Goal: Information Seeking & Learning: Compare options

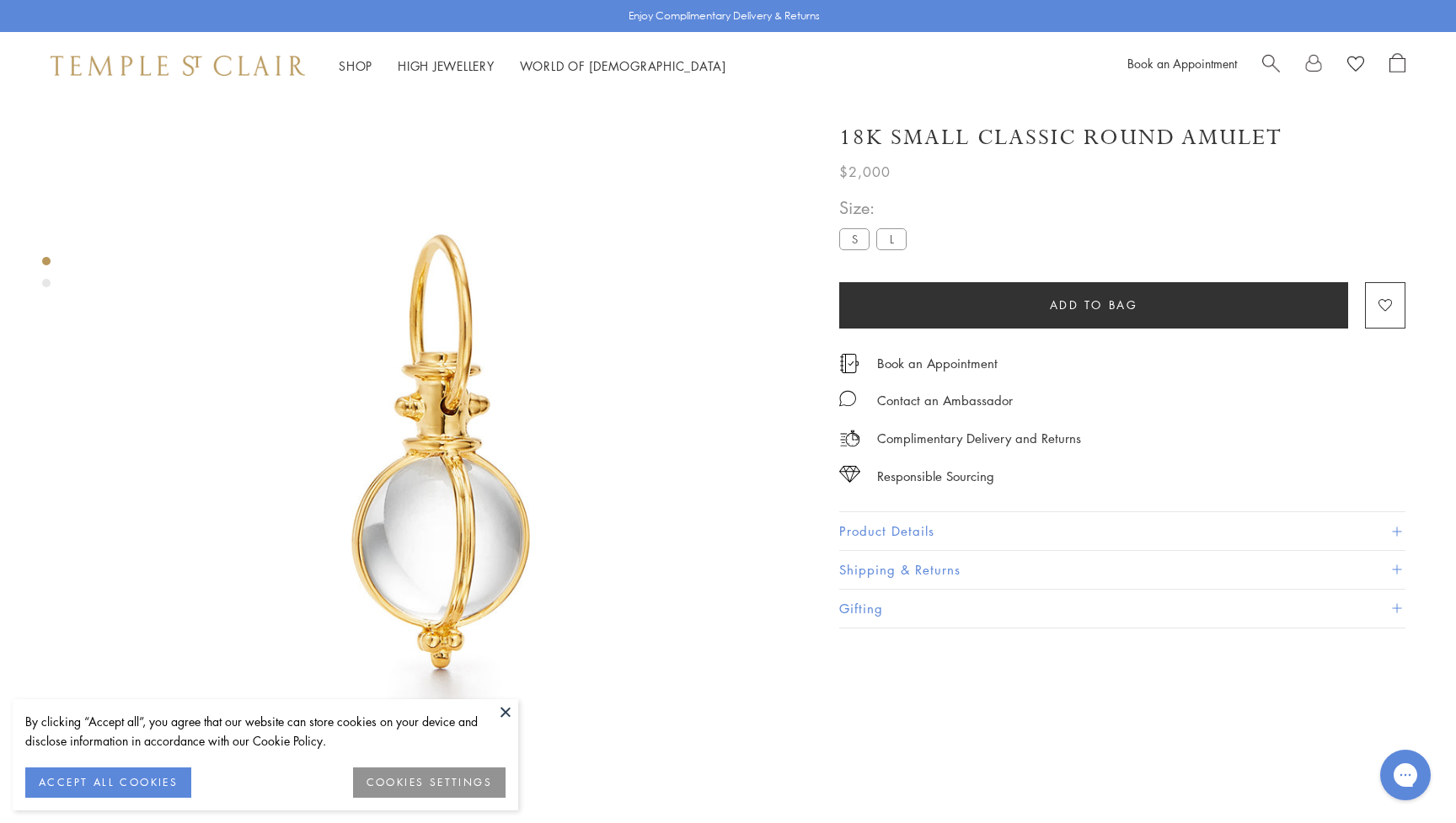
scroll to position [100, 0]
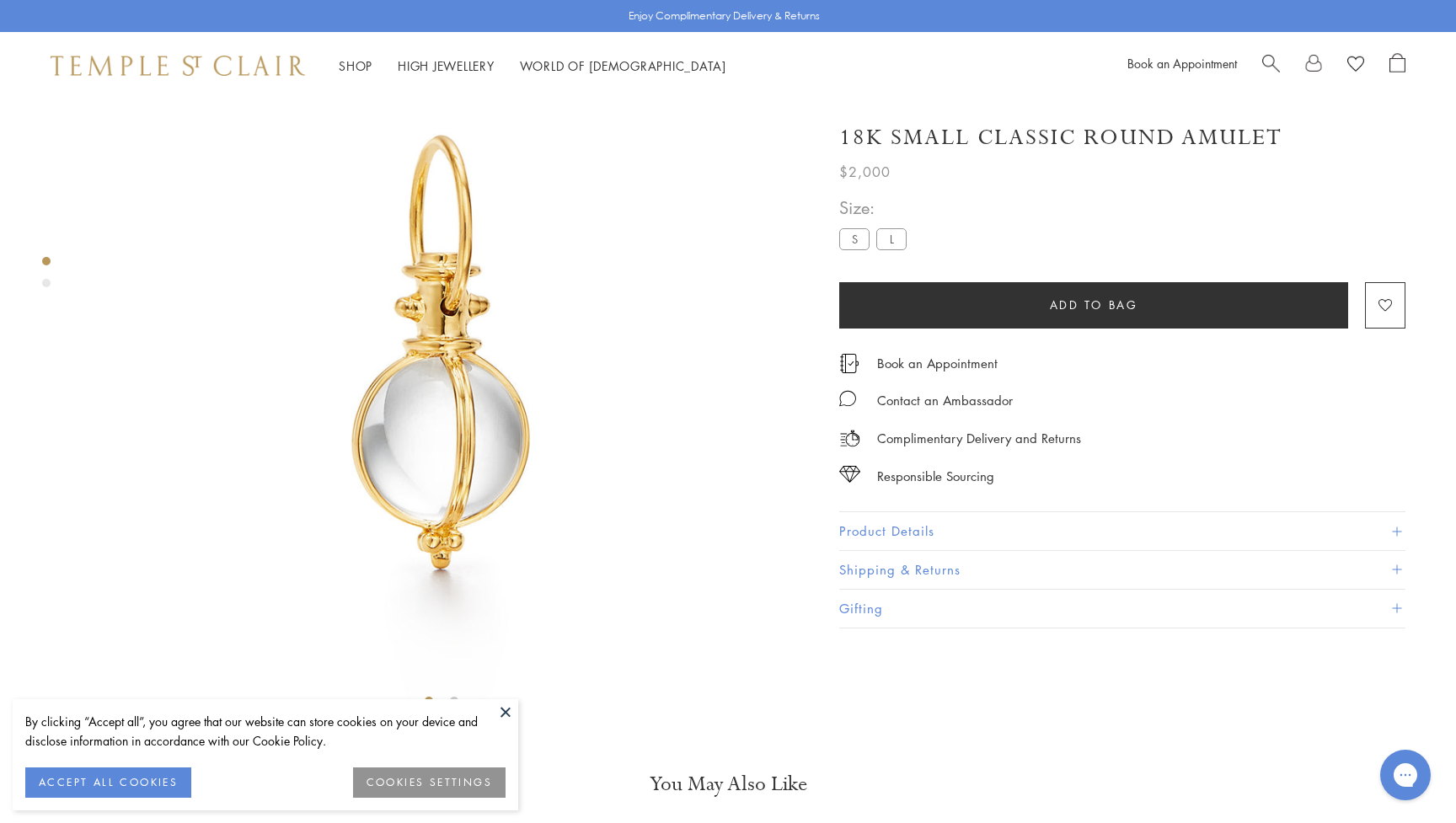
click at [505, 719] on button at bounding box center [505, 712] width 25 height 25
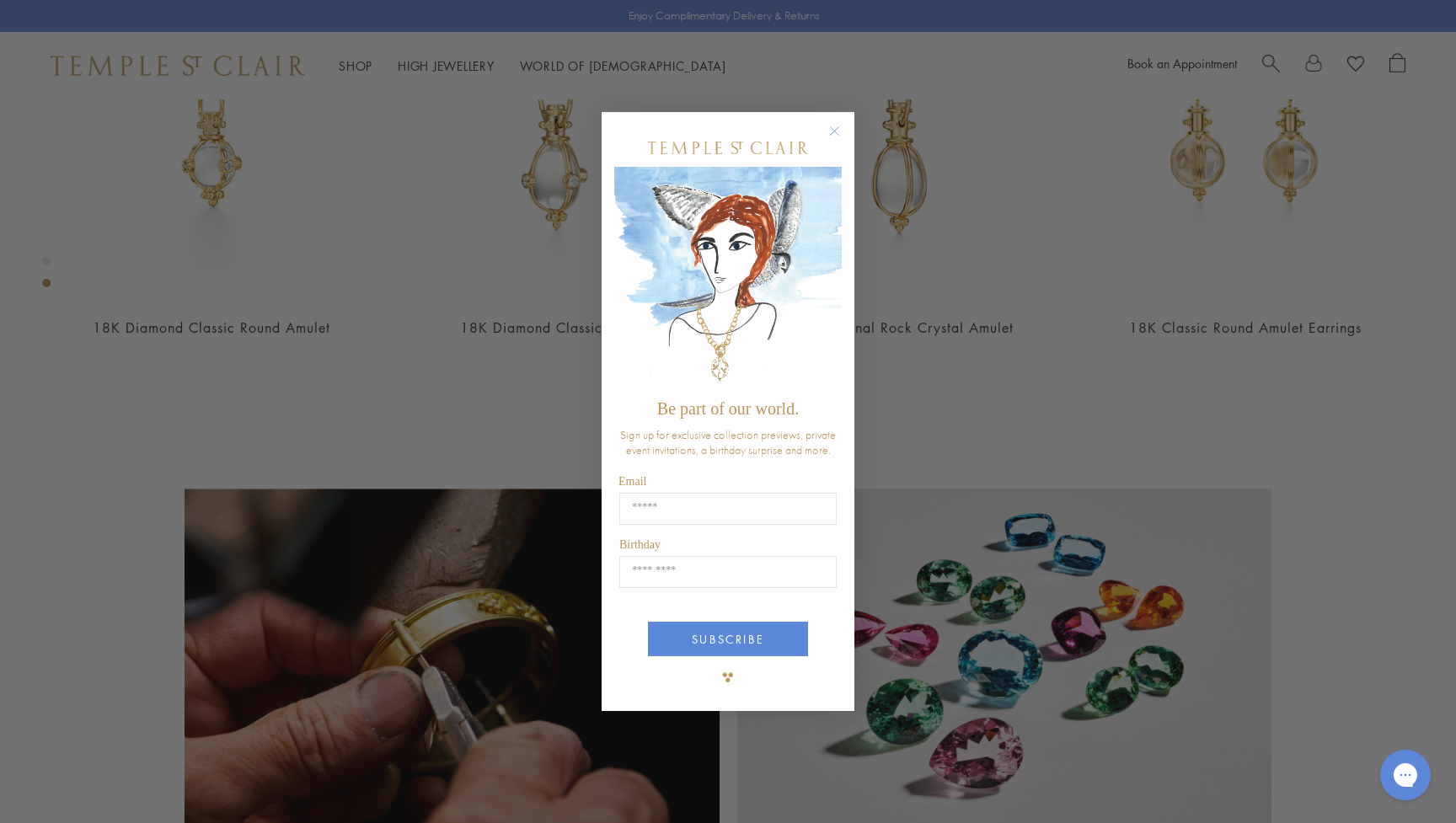
scroll to position [940, 0]
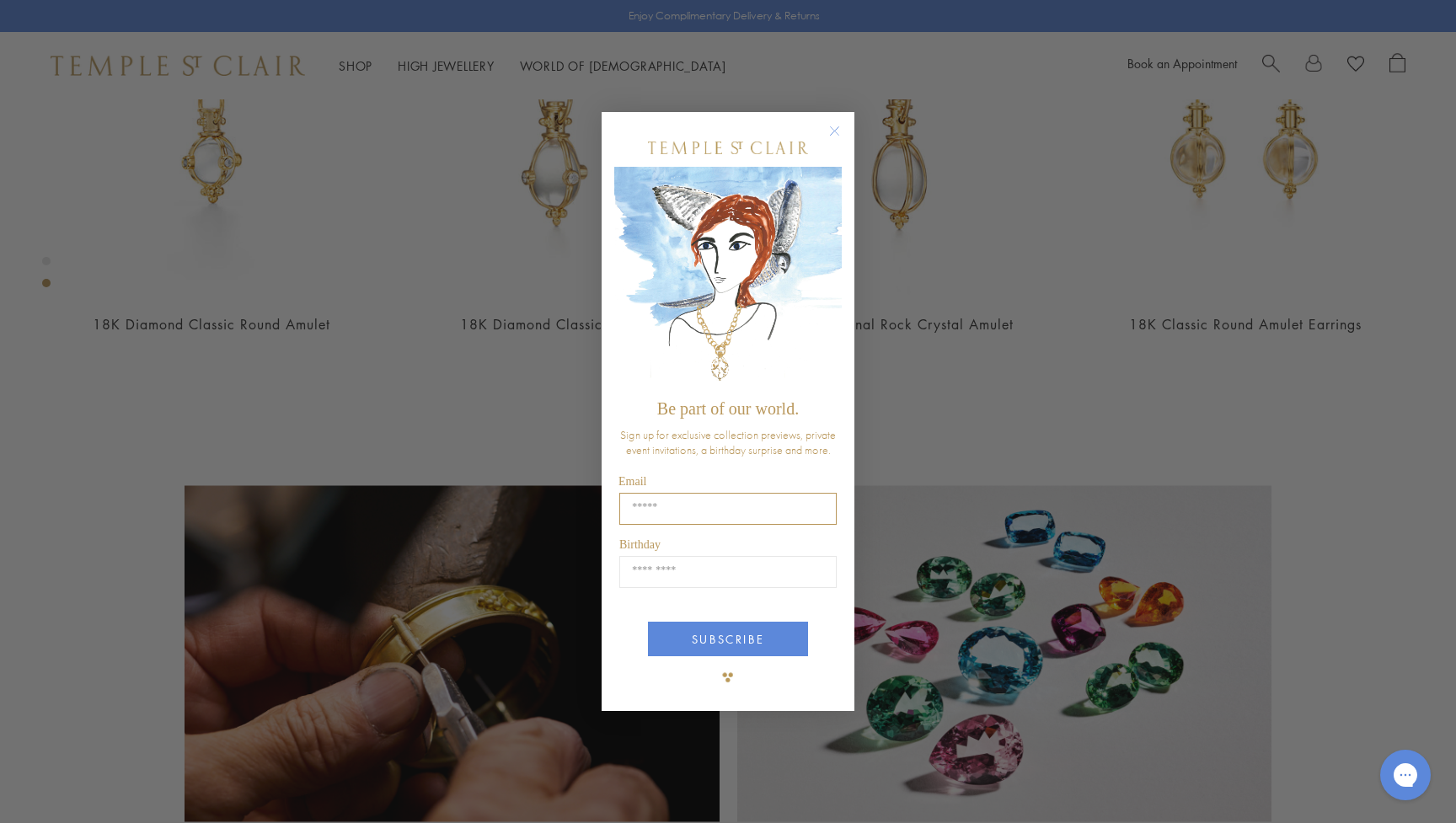
click at [650, 512] on input "Email" at bounding box center [728, 509] width 217 height 32
type input "**********"
type input "*****"
click at [712, 638] on button "SUBSCRIBE" at bounding box center [728, 639] width 160 height 35
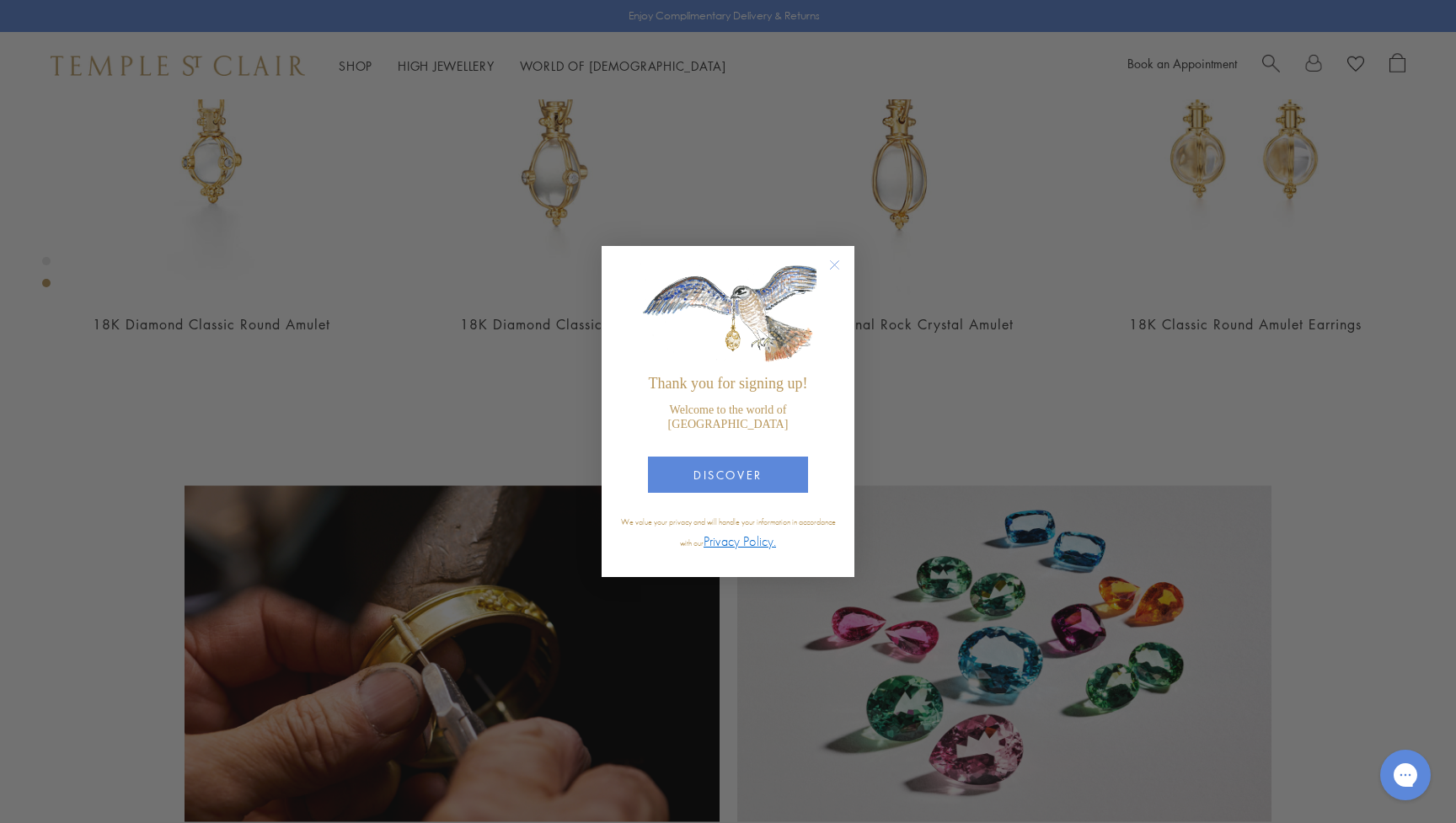
click at [835, 270] on circle "Close dialog" at bounding box center [834, 265] width 20 height 20
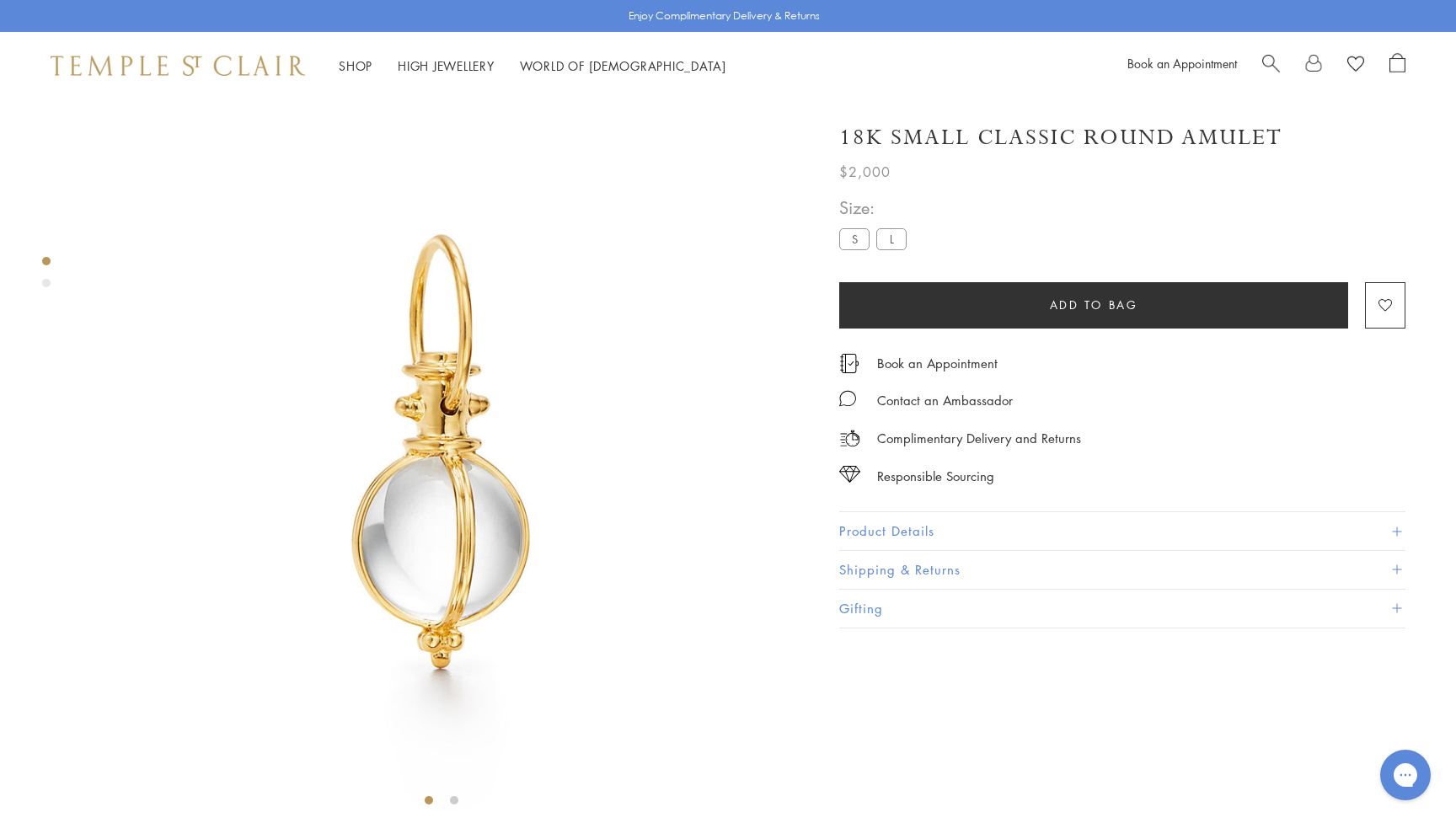
scroll to position [0, 0]
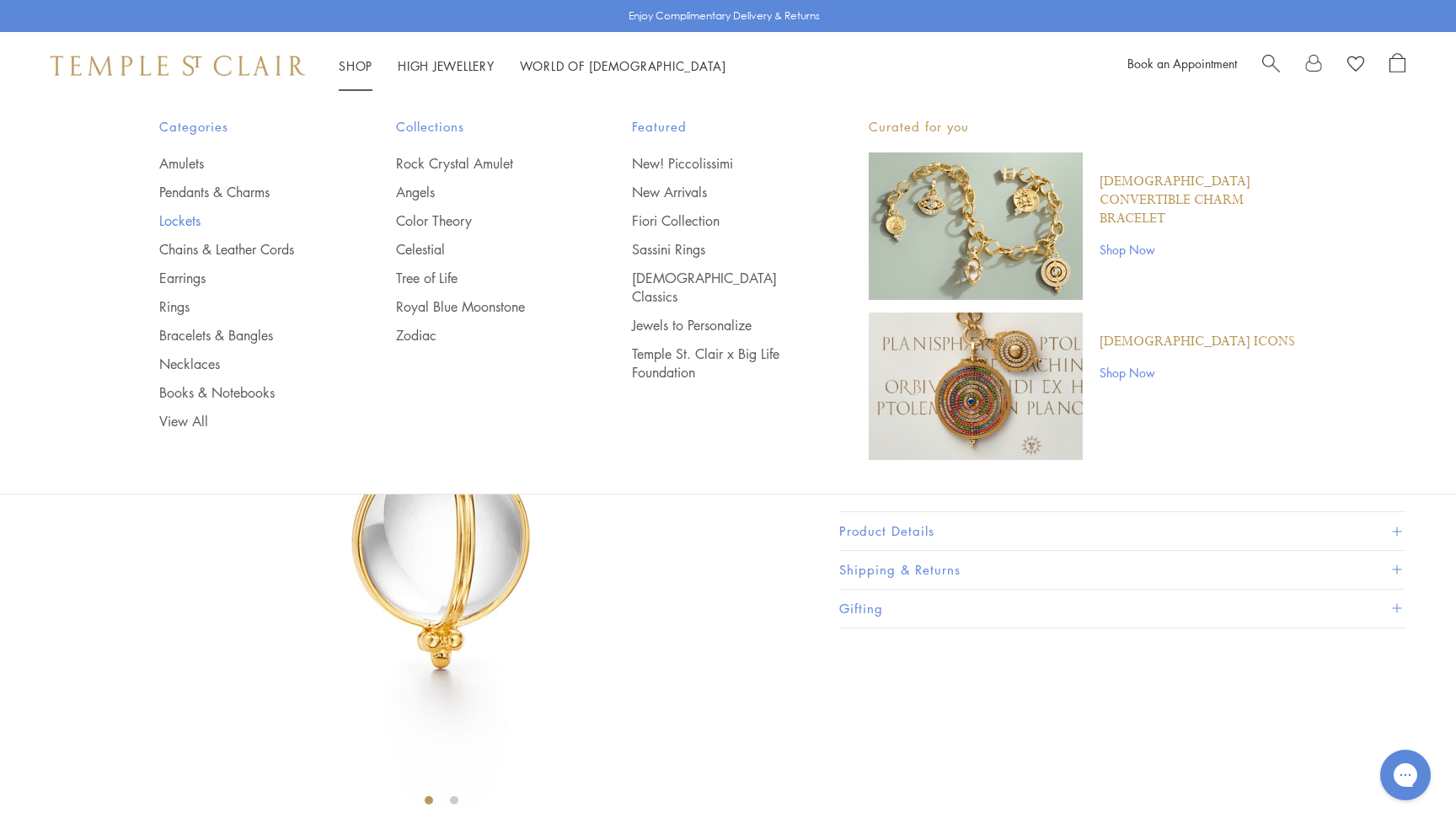
click at [179, 217] on link "Lockets" at bounding box center [244, 221] width 169 height 19
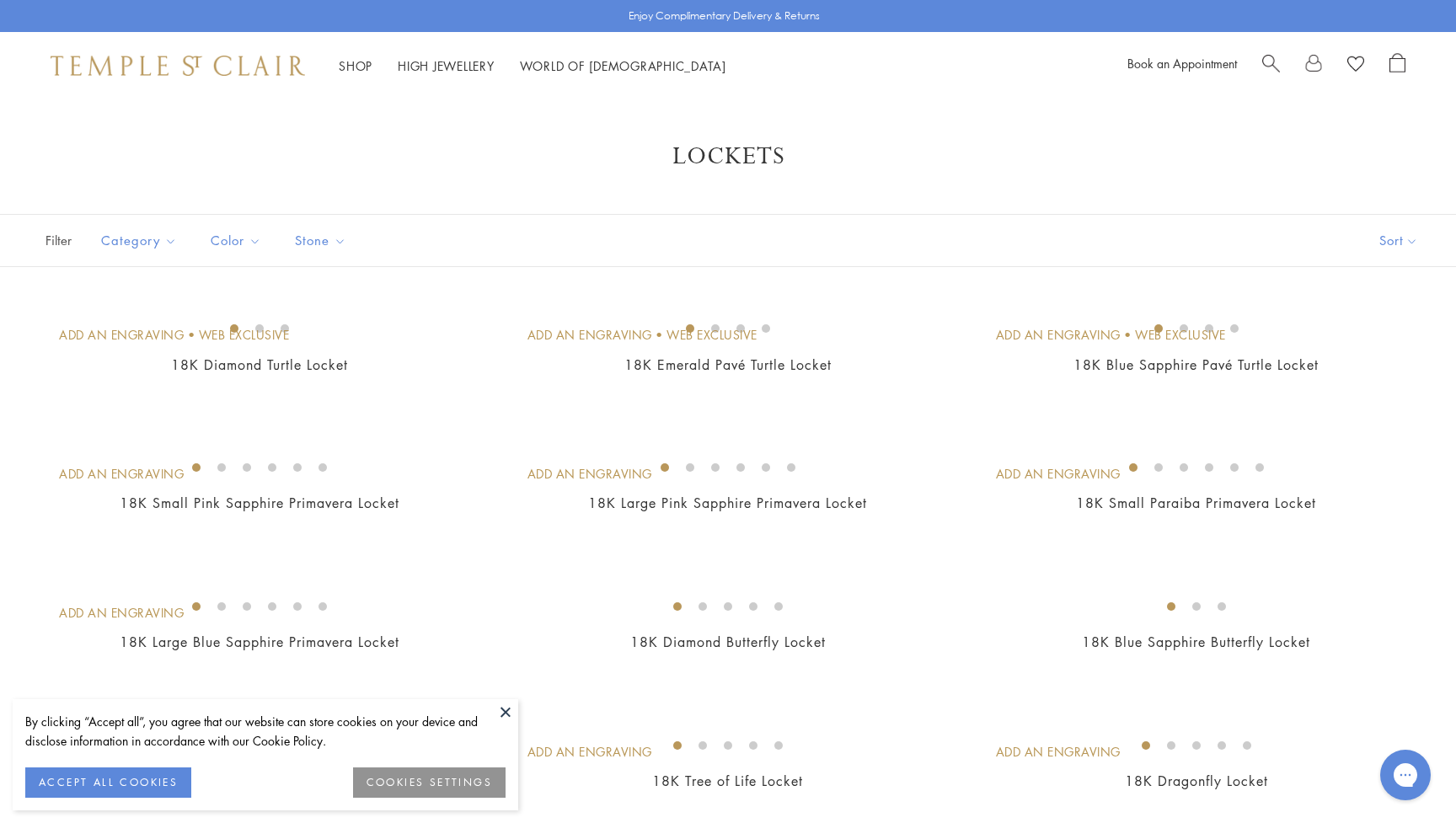
click at [503, 713] on button at bounding box center [505, 712] width 25 height 25
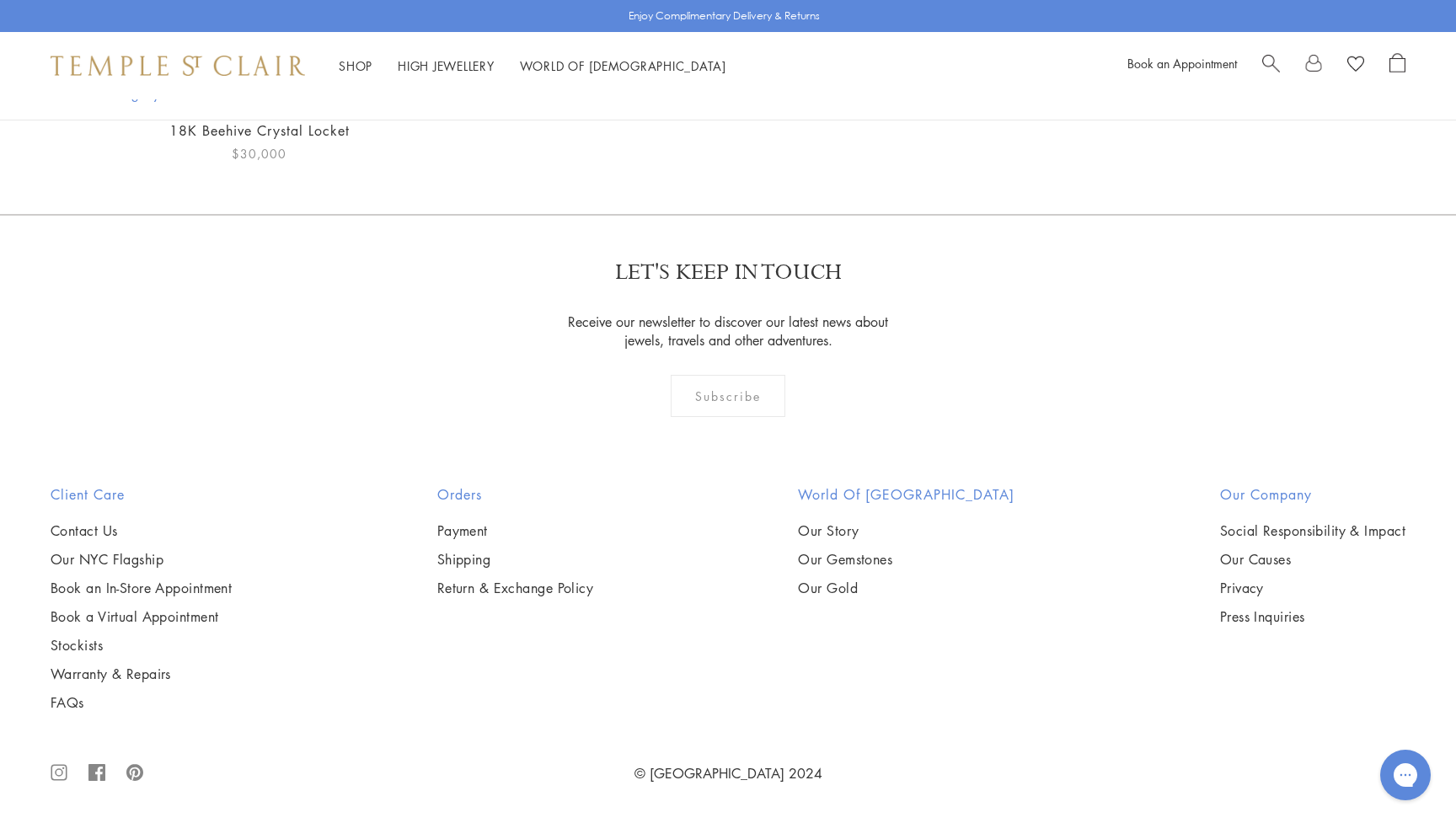
scroll to position [2651, 0]
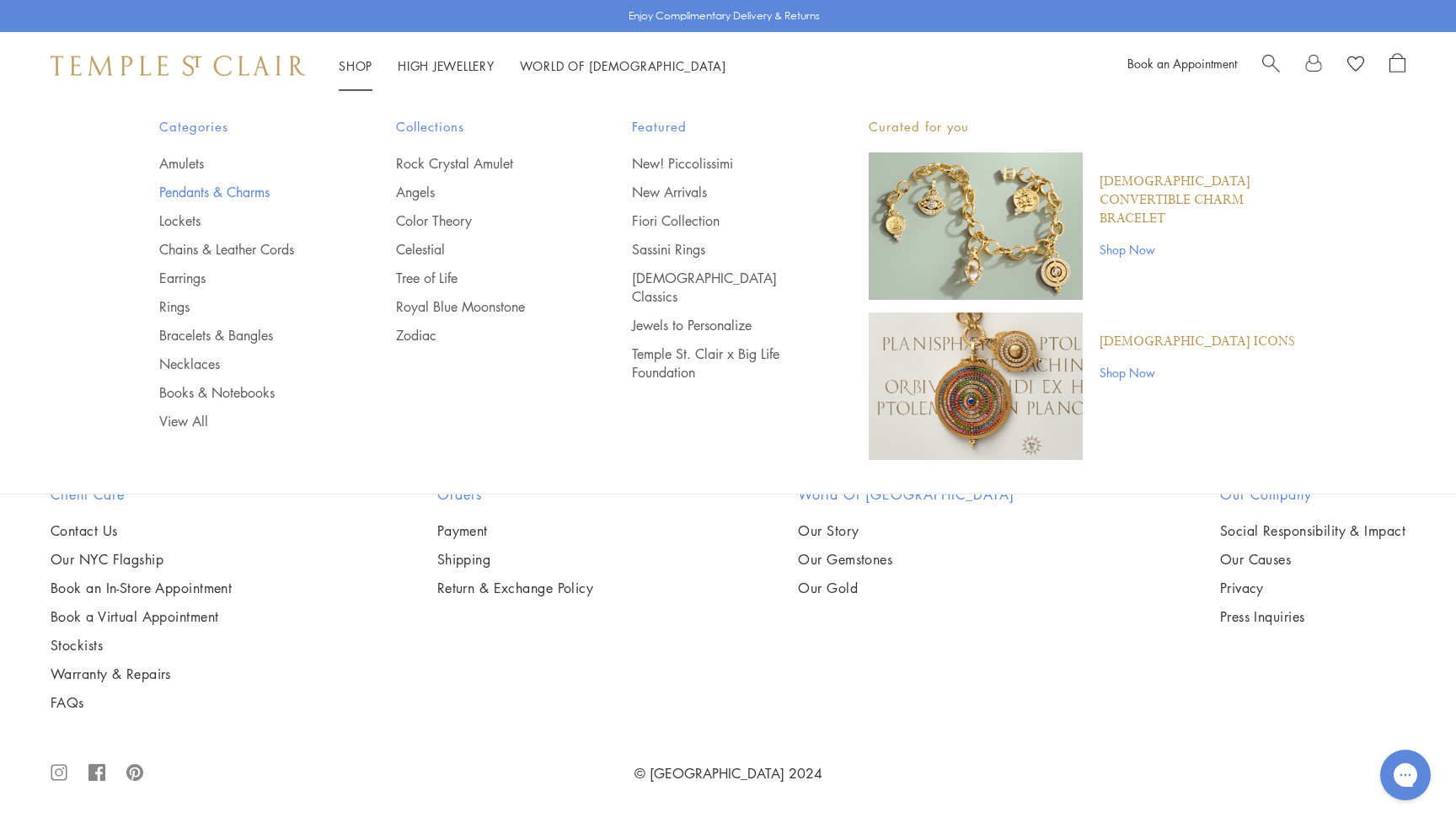
click at [225, 193] on link "Pendants & Charms" at bounding box center [244, 192] width 169 height 19
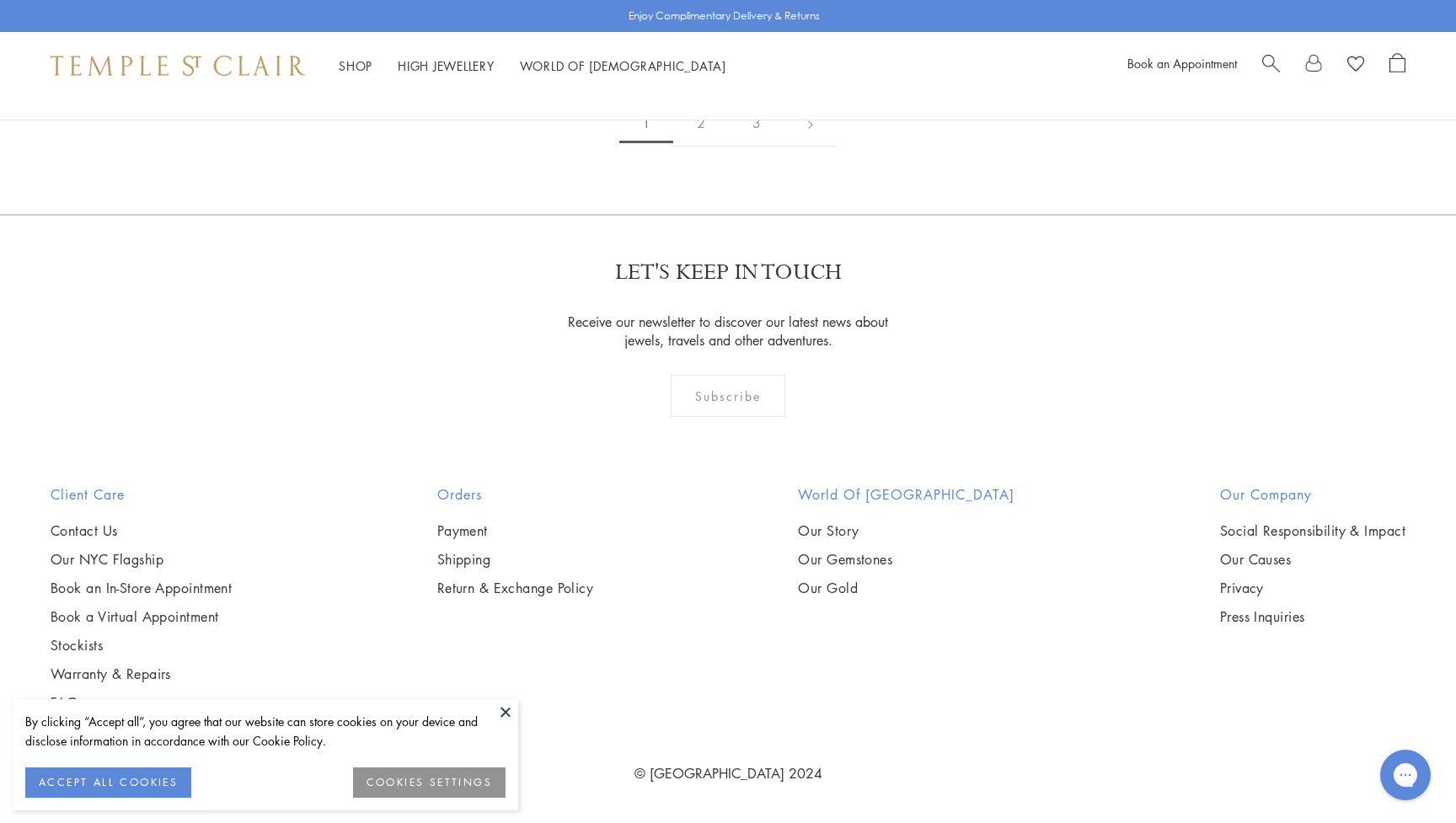
scroll to position [12422, 0]
click at [701, 147] on link "2" at bounding box center [701, 124] width 56 height 46
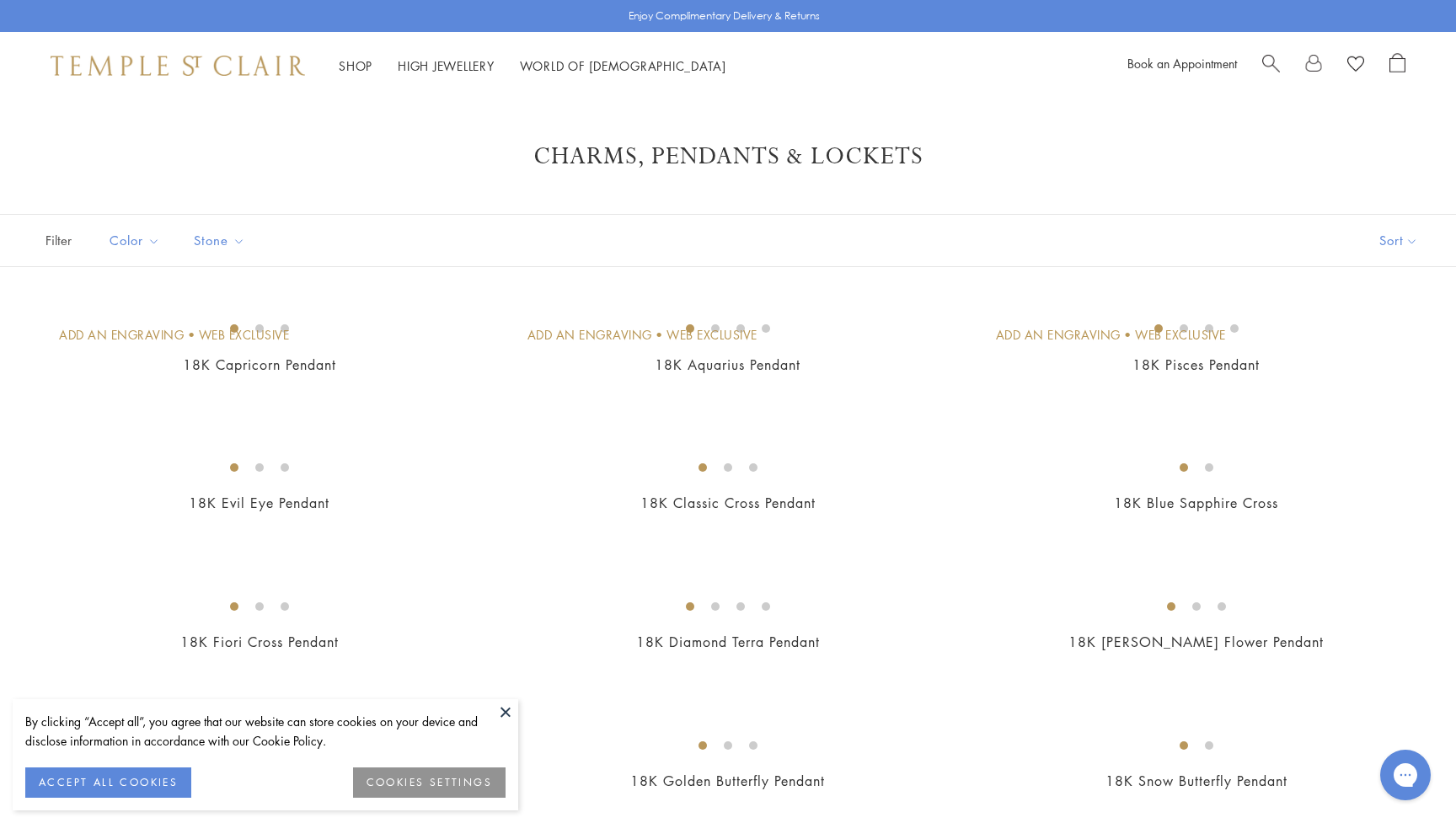
click at [503, 716] on button at bounding box center [505, 712] width 25 height 25
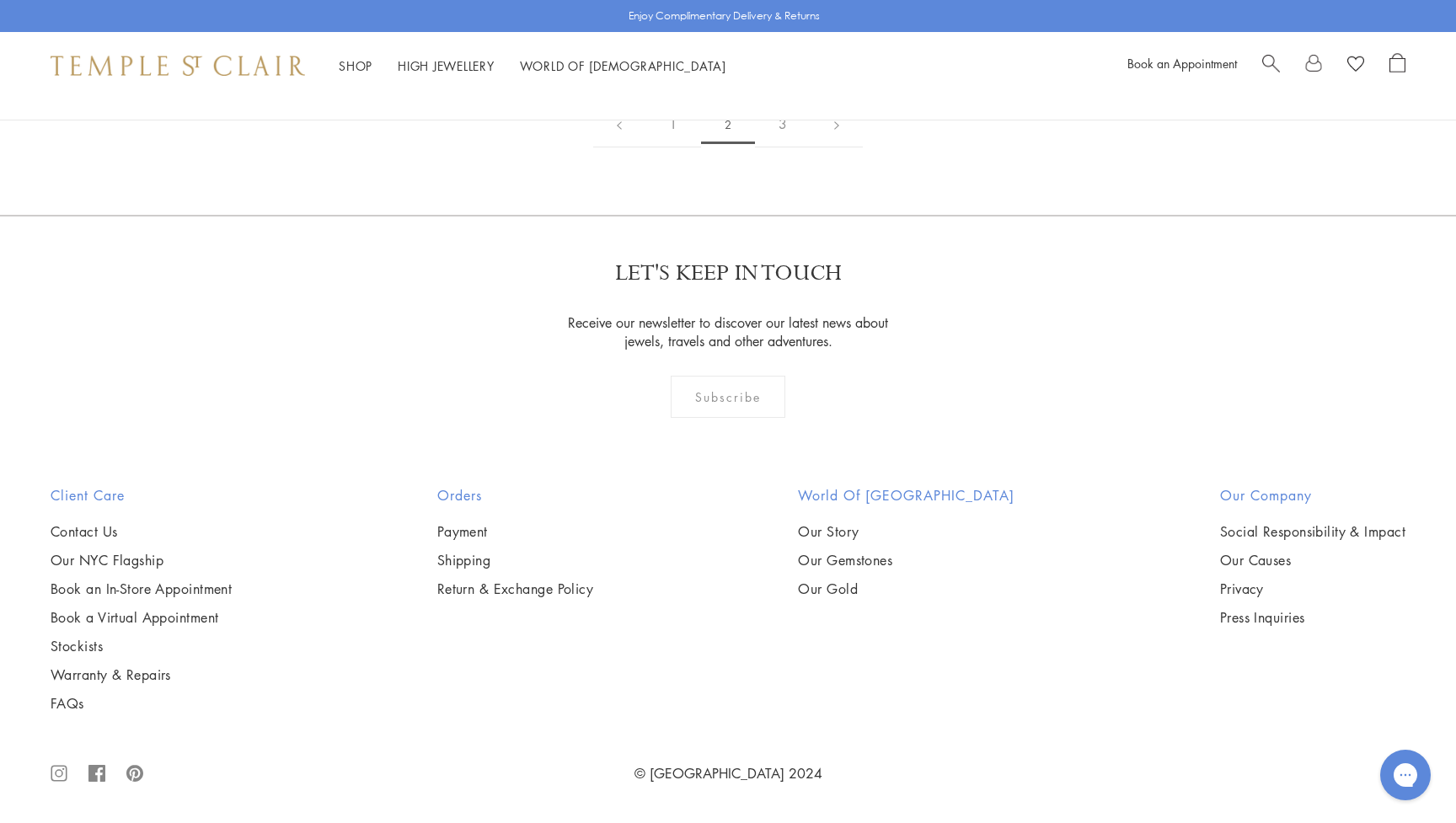
scroll to position [10054, 0]
click at [786, 148] on link "3" at bounding box center [783, 125] width 56 height 46
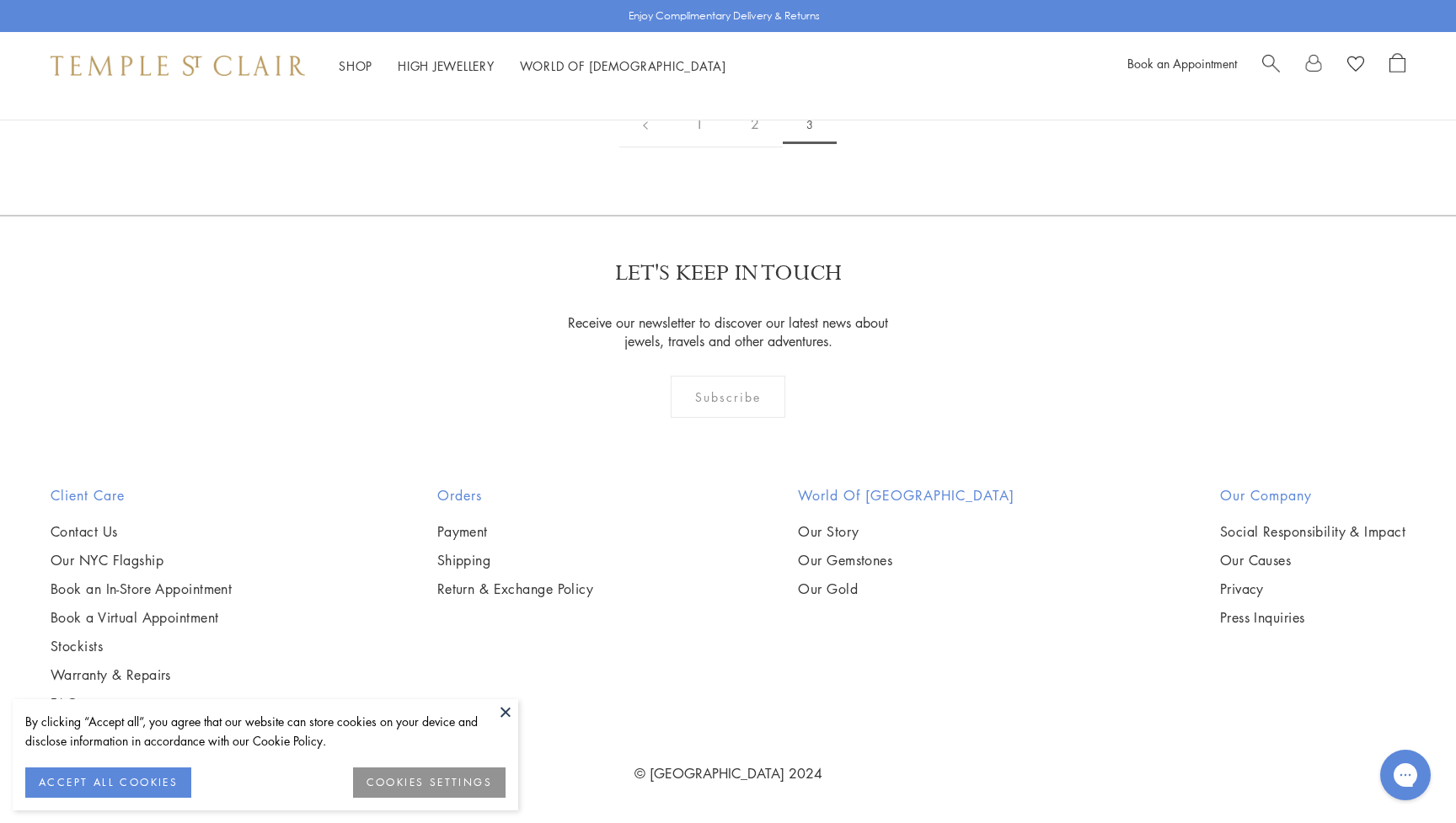
scroll to position [948, 0]
click at [699, 148] on link "1" at bounding box center [699, 125] width 56 height 46
click at [0, 0] on img at bounding box center [0, 0] width 0 height 0
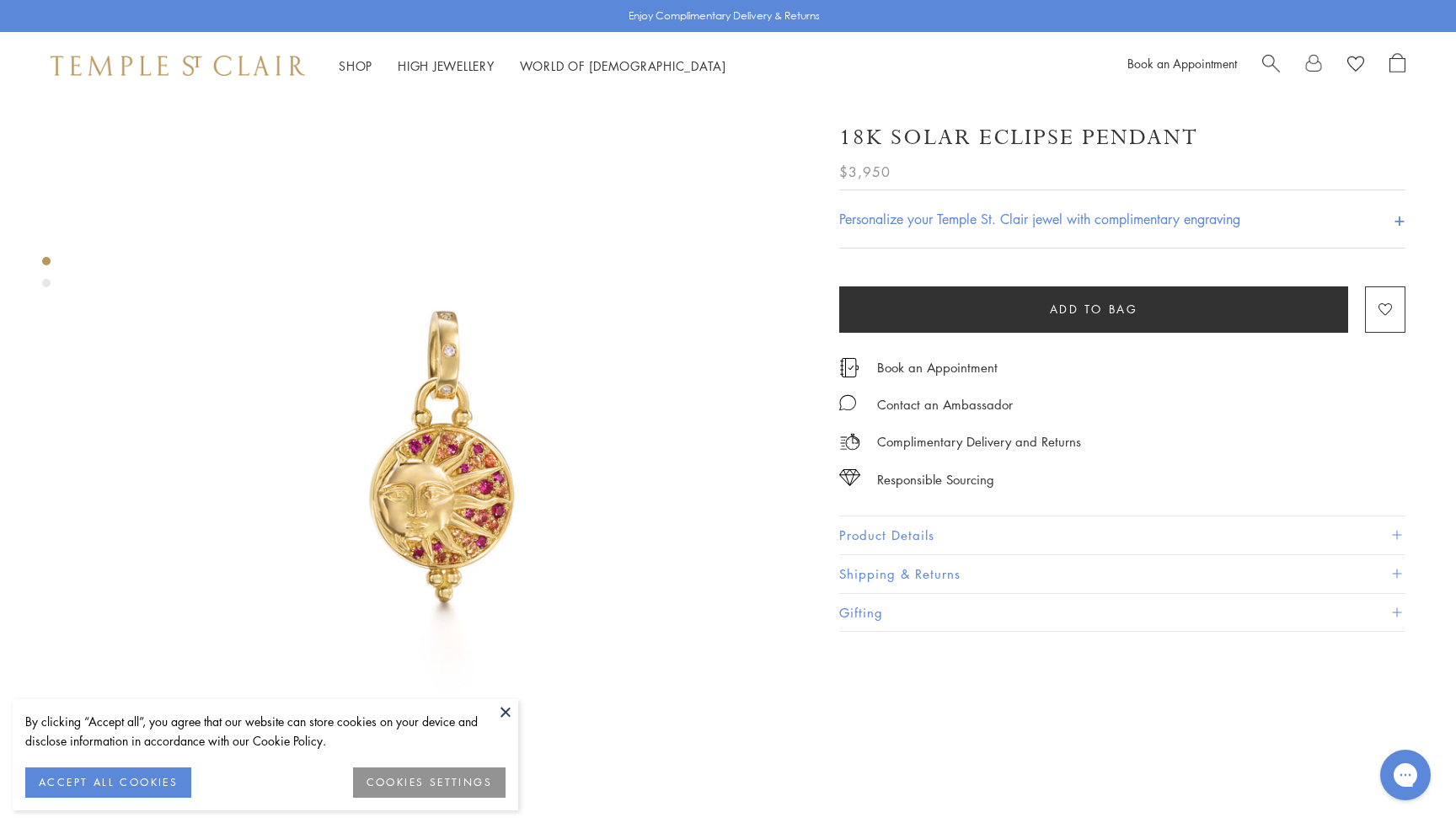
click at [493, 700] on button at bounding box center [505, 712] width 25 height 25
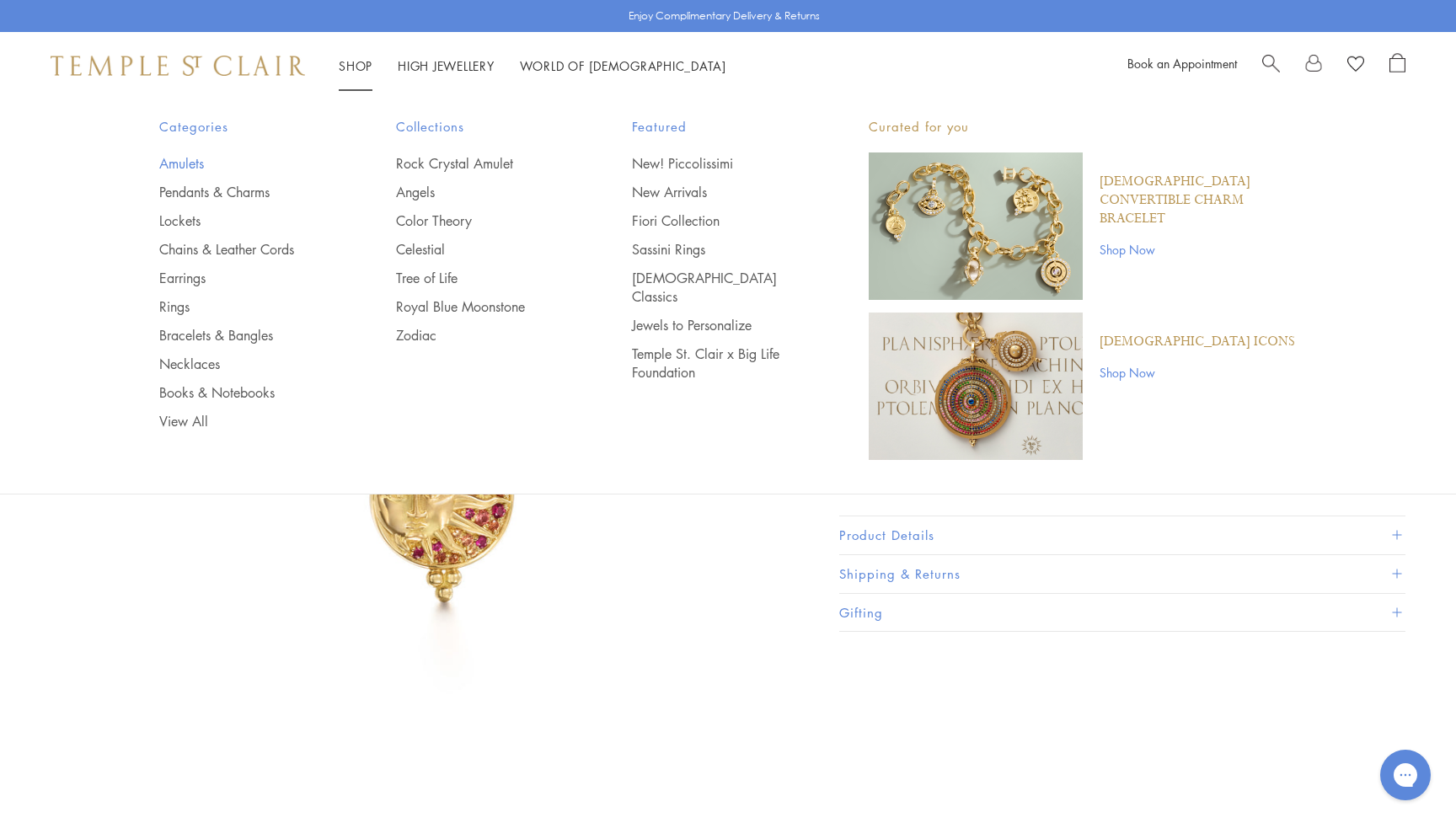
click at [188, 161] on link "Amulets" at bounding box center [244, 163] width 169 height 19
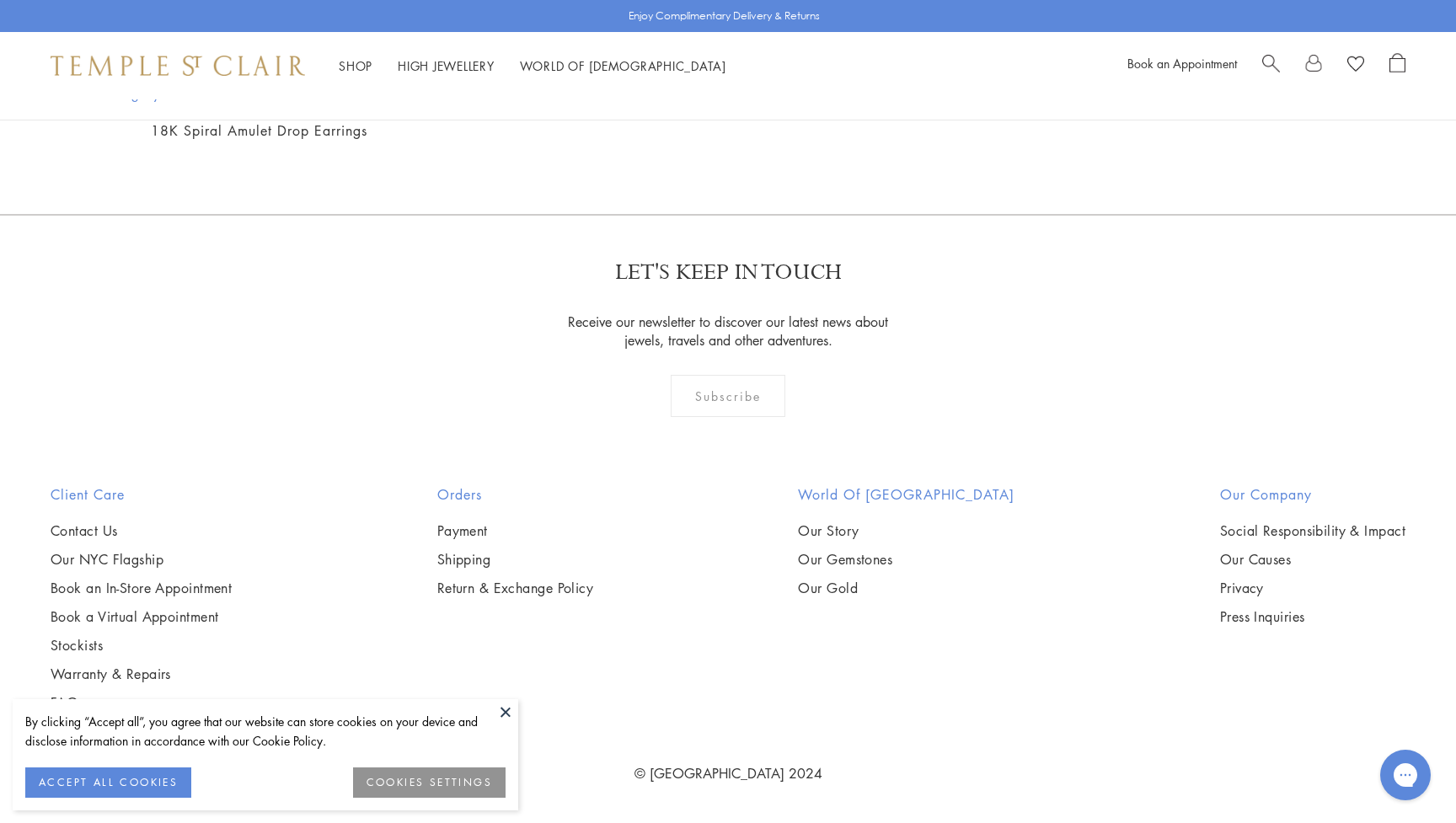
scroll to position [5732, 0]
click at [0, 0] on img at bounding box center [0, 0] width 0 height 0
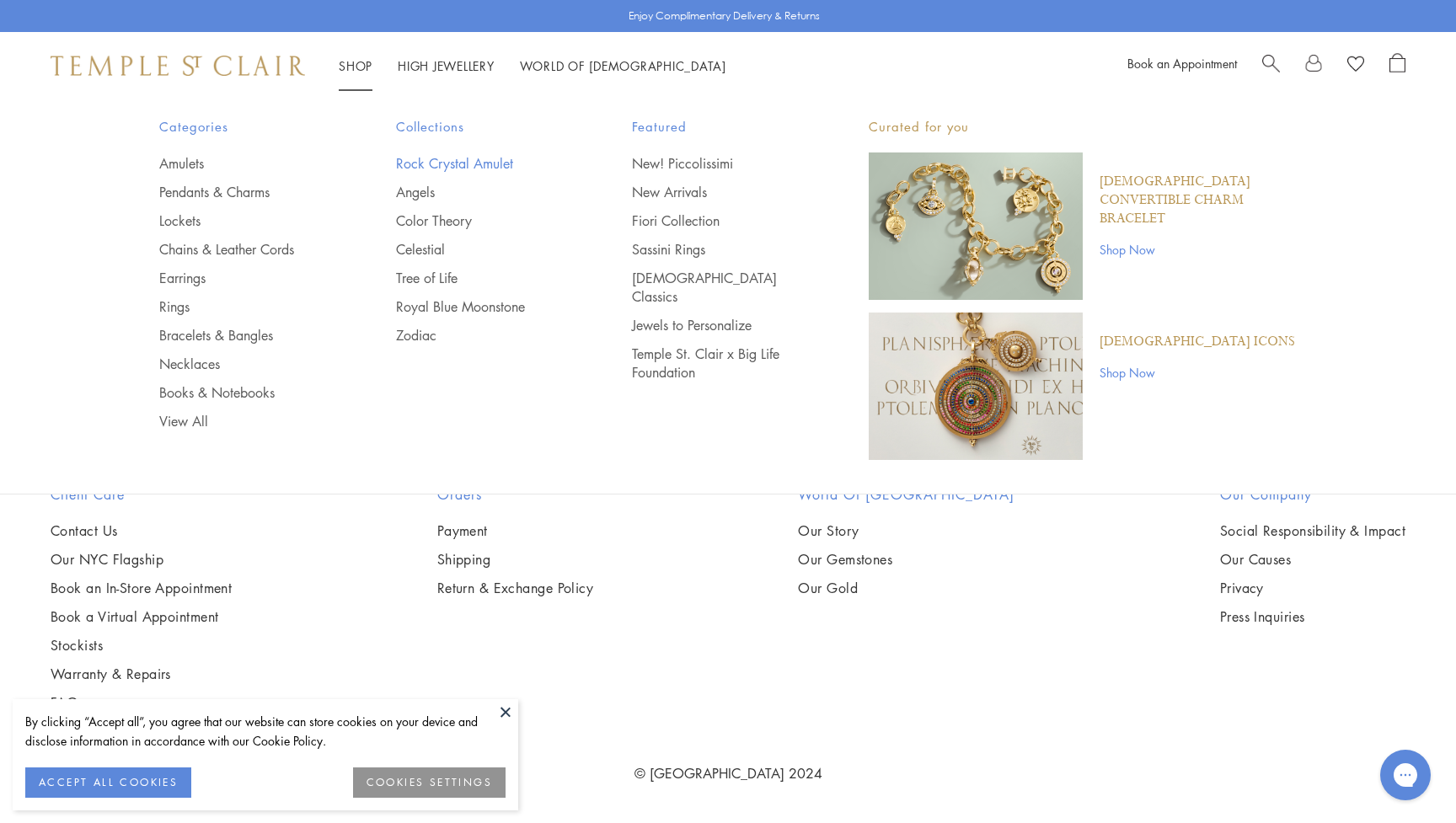
click at [451, 165] on link "Rock Crystal Amulet" at bounding box center [480, 163] width 169 height 19
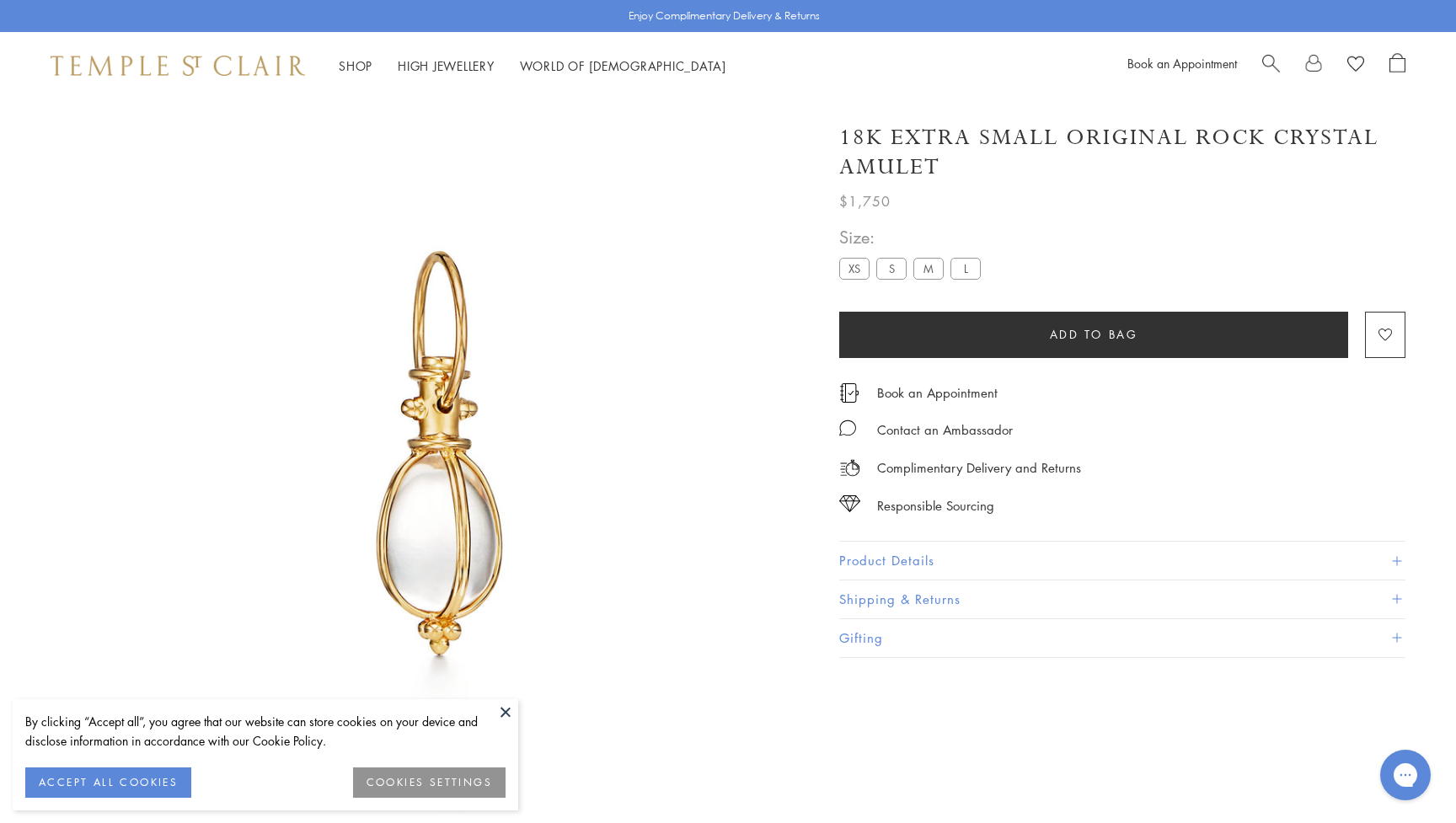
scroll to position [100, 0]
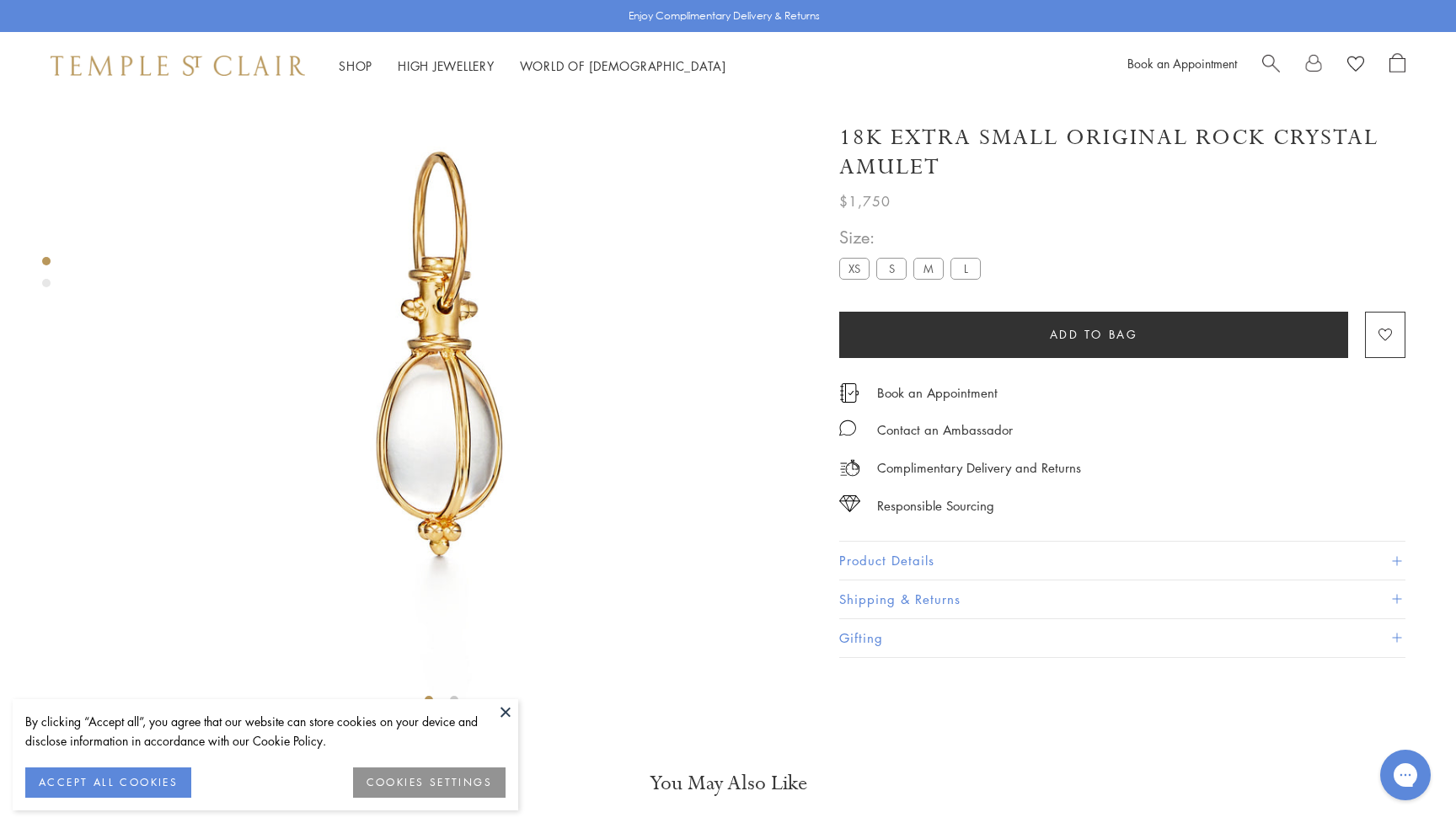
click at [503, 715] on button at bounding box center [505, 712] width 25 height 25
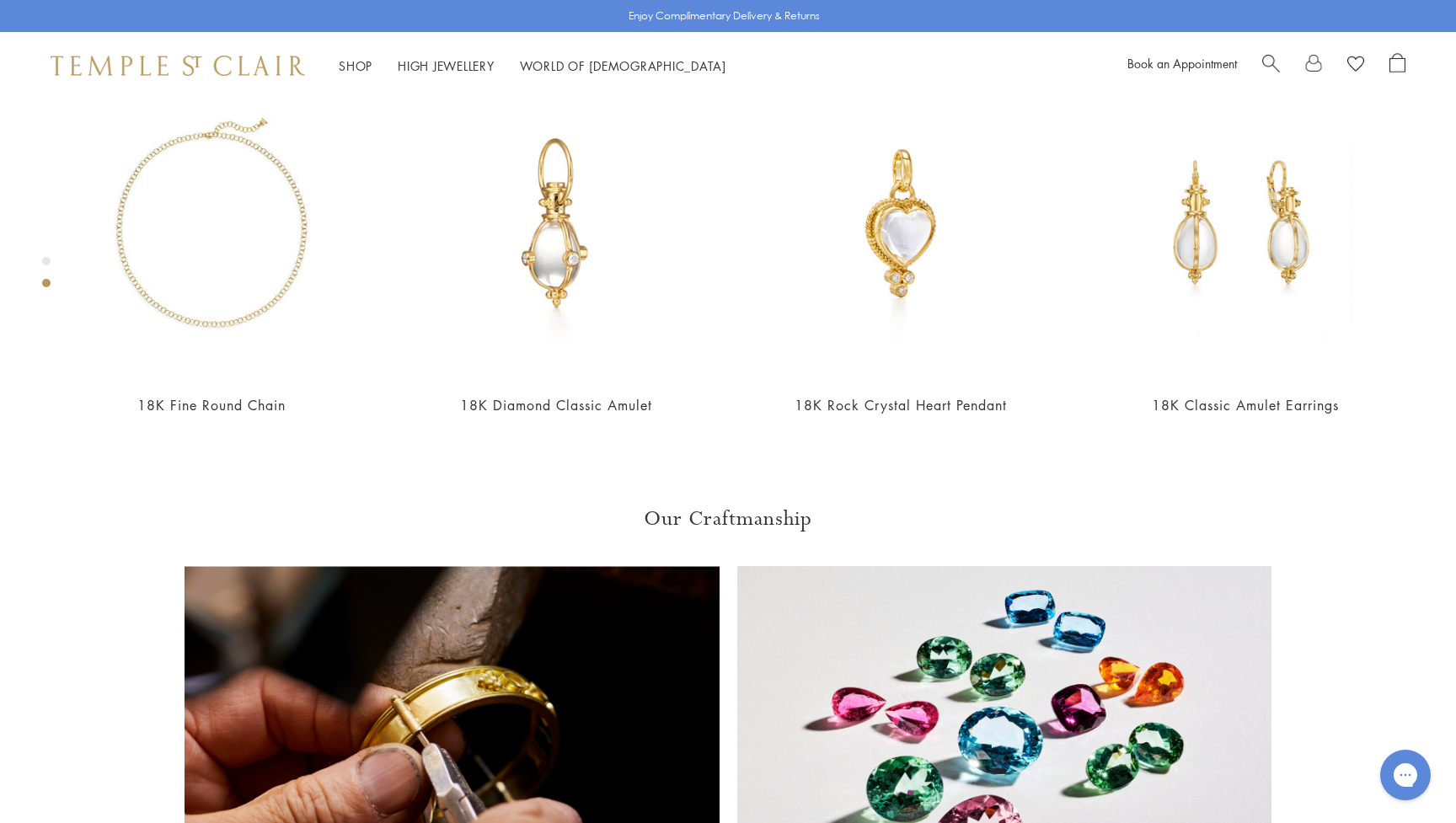
scroll to position [861, 0]
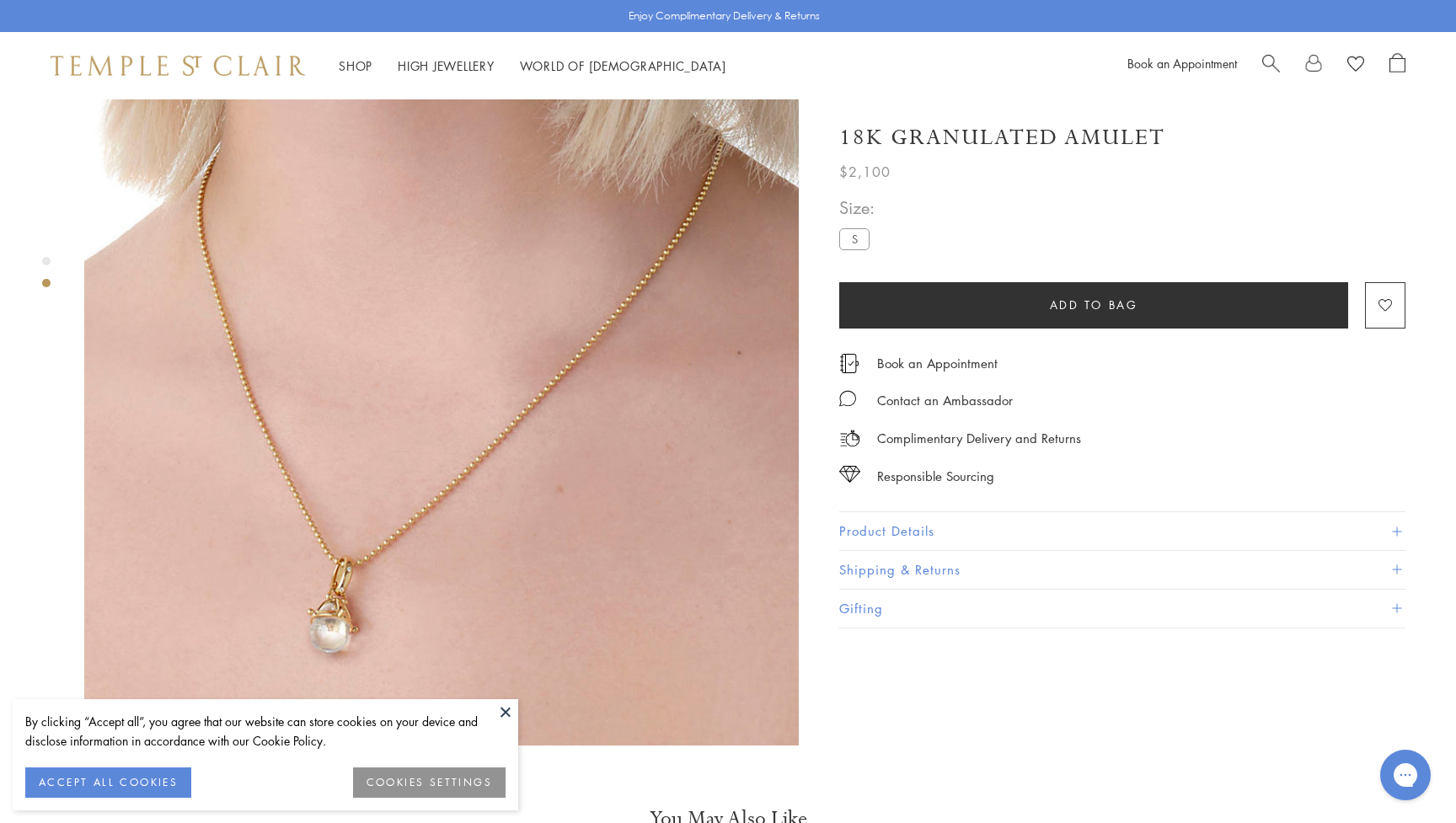
scroll to position [805, 0]
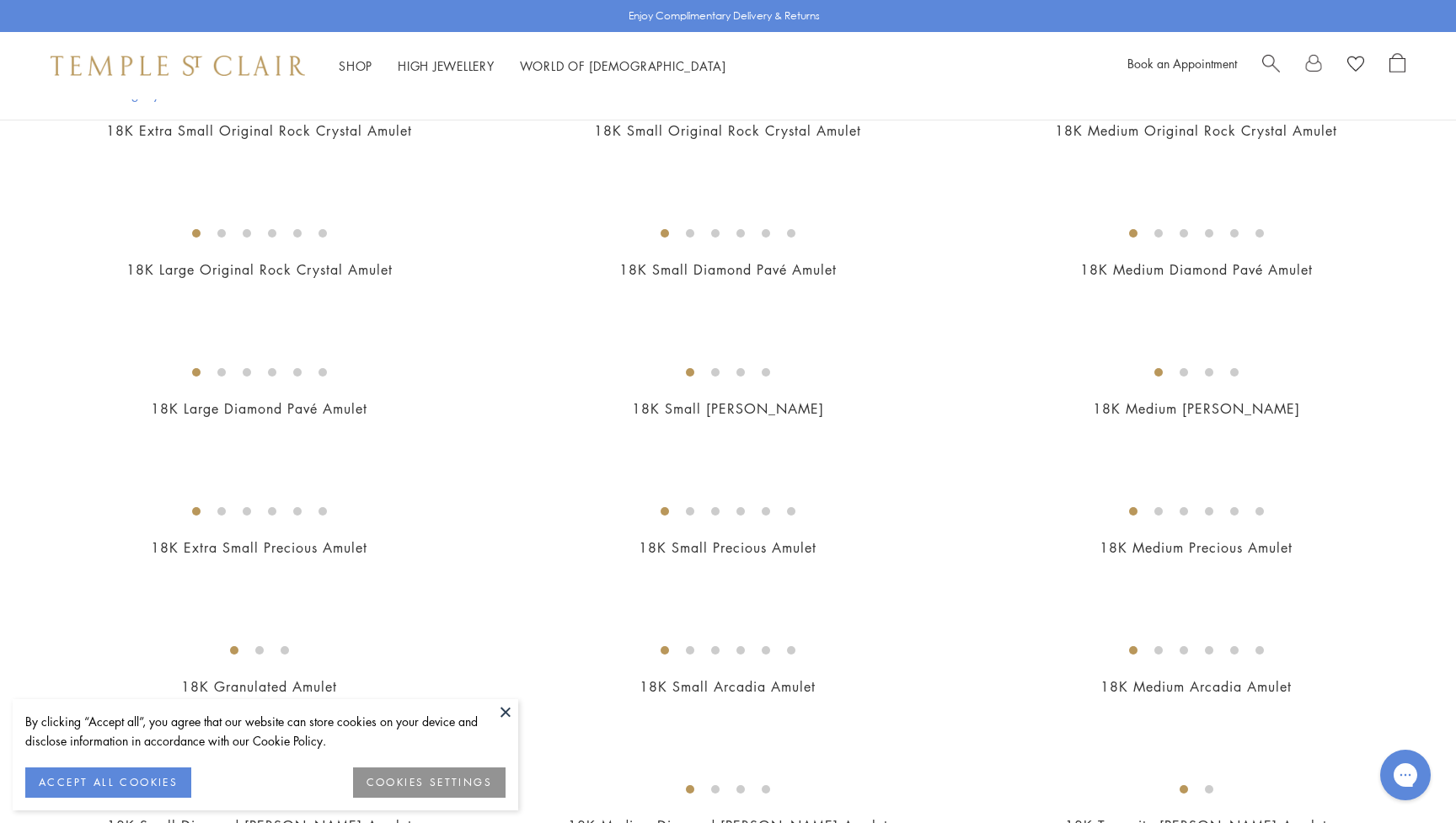
scroll to position [1638, 0]
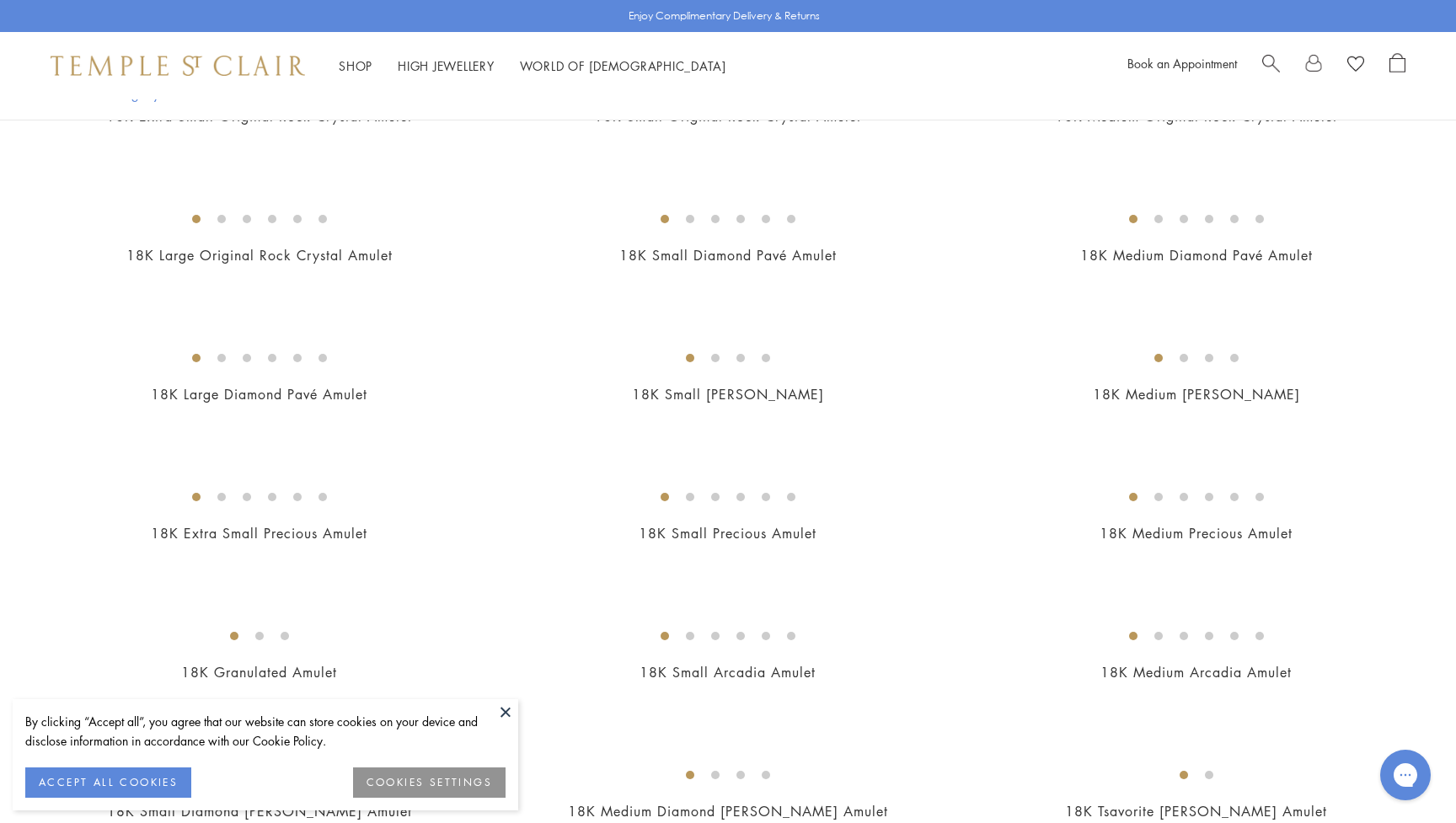
click at [0, 0] on img at bounding box center [0, 0] width 0 height 0
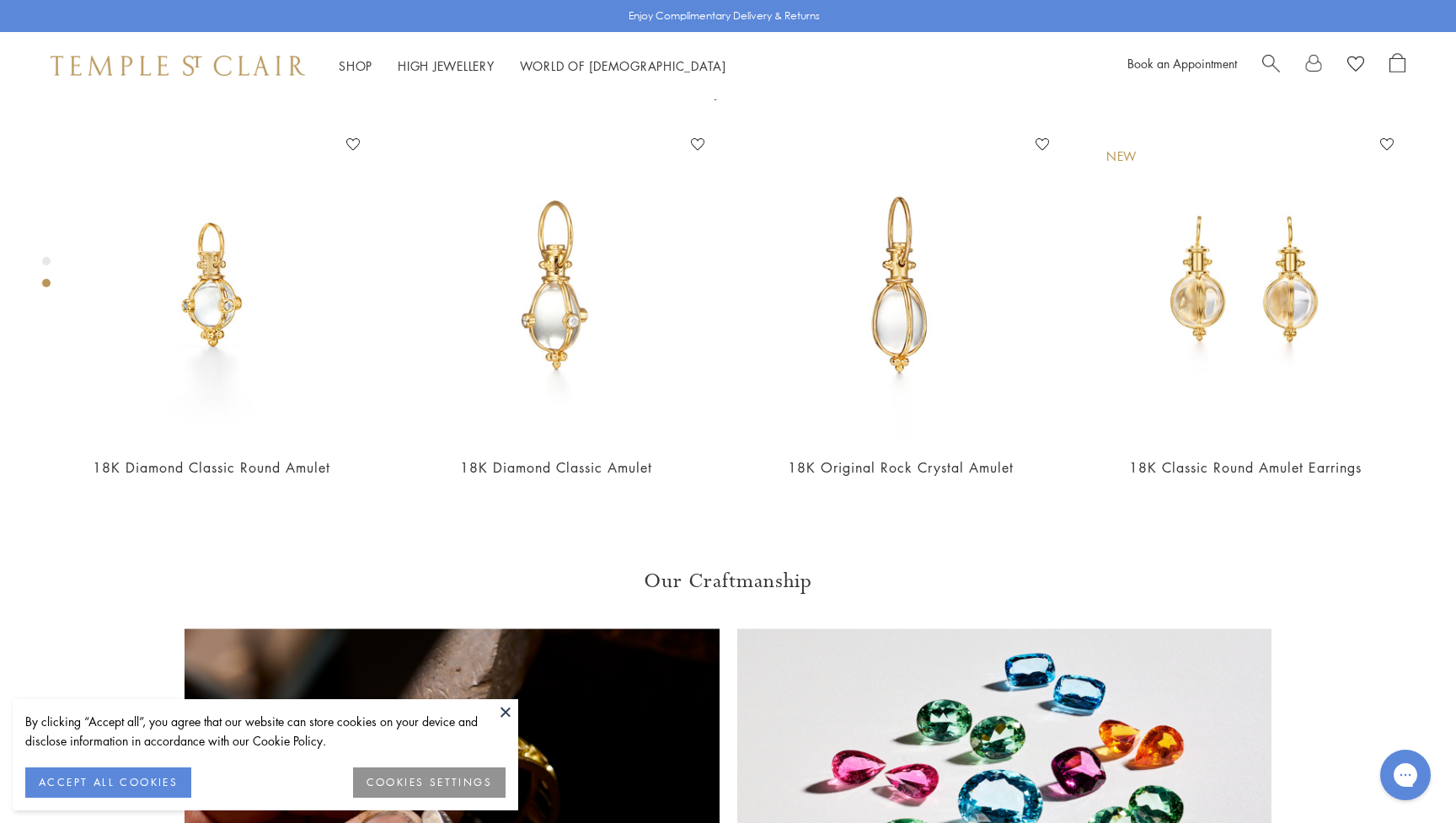
scroll to position [800, 0]
